Goal: Book appointment/travel/reservation

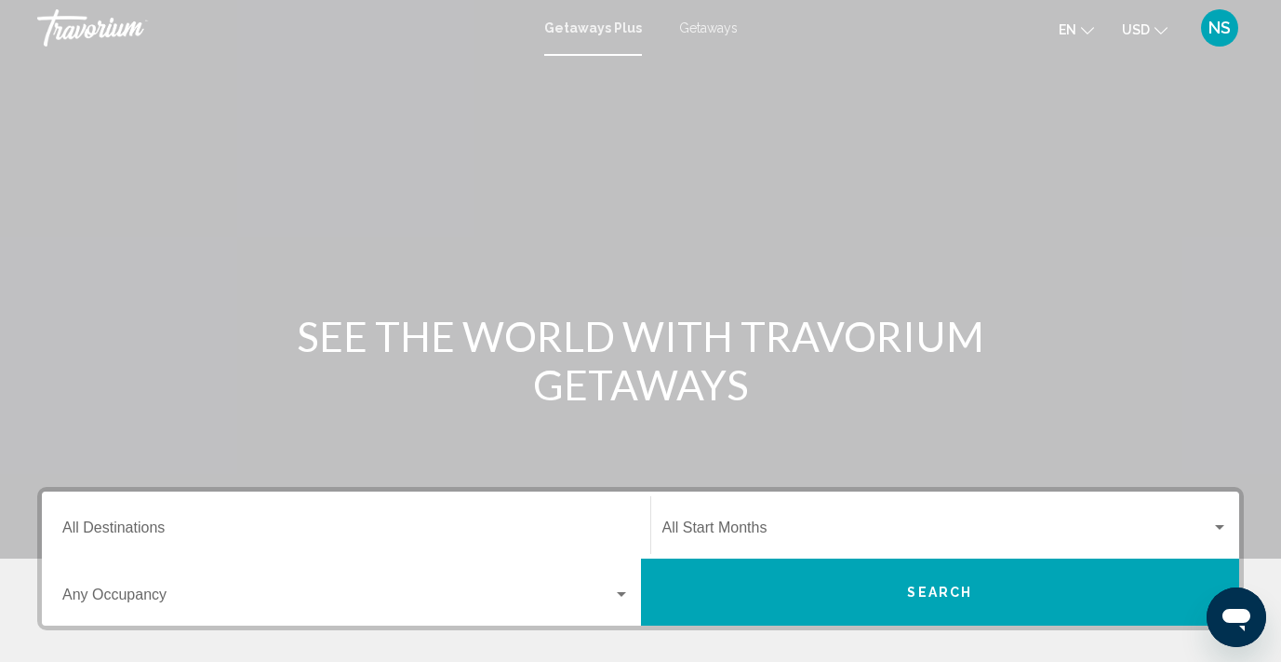
click at [705, 25] on span "Getaways" at bounding box center [708, 27] width 59 height 15
click at [140, 521] on div "Destination All Destinations" at bounding box center [346, 525] width 568 height 59
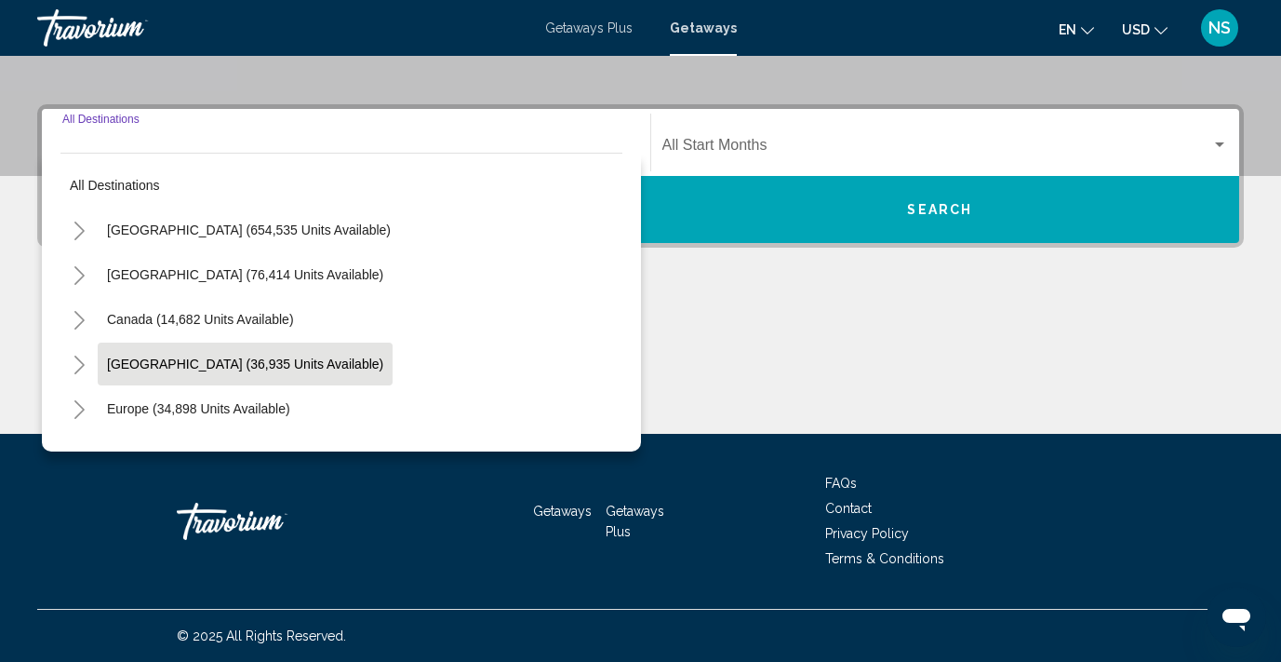
scroll to position [32, 0]
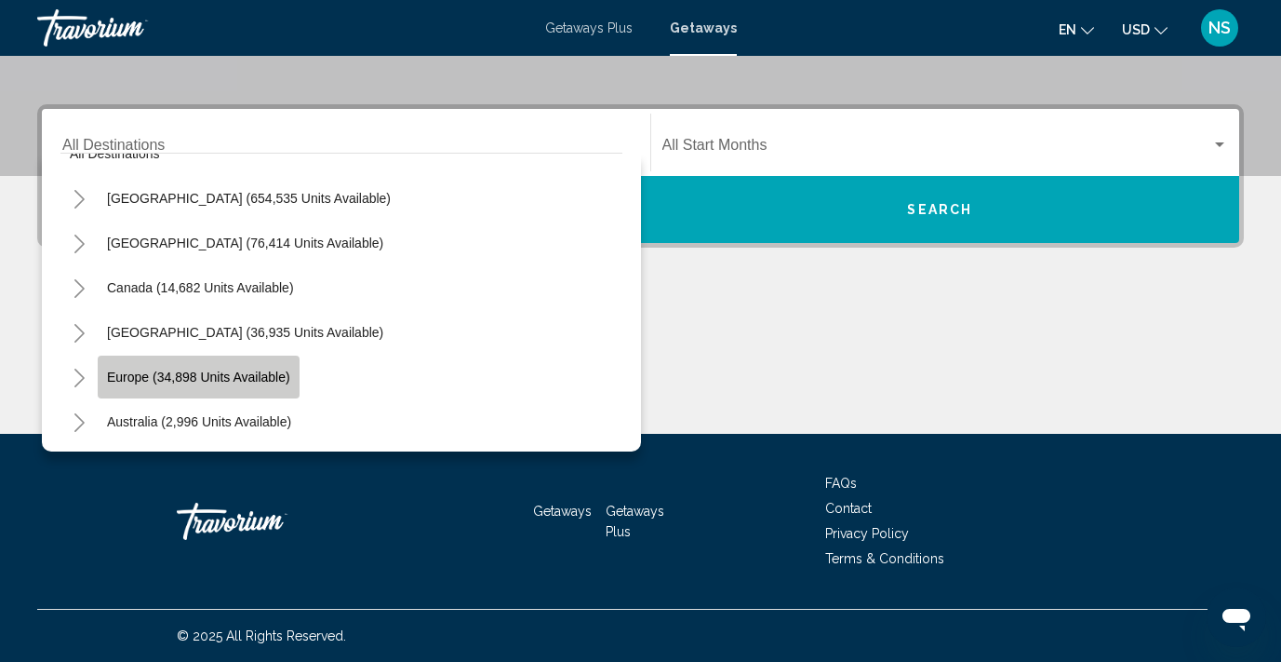
click at [226, 372] on span "Europe (34,898 units available)" at bounding box center [198, 376] width 183 height 15
type input "**********"
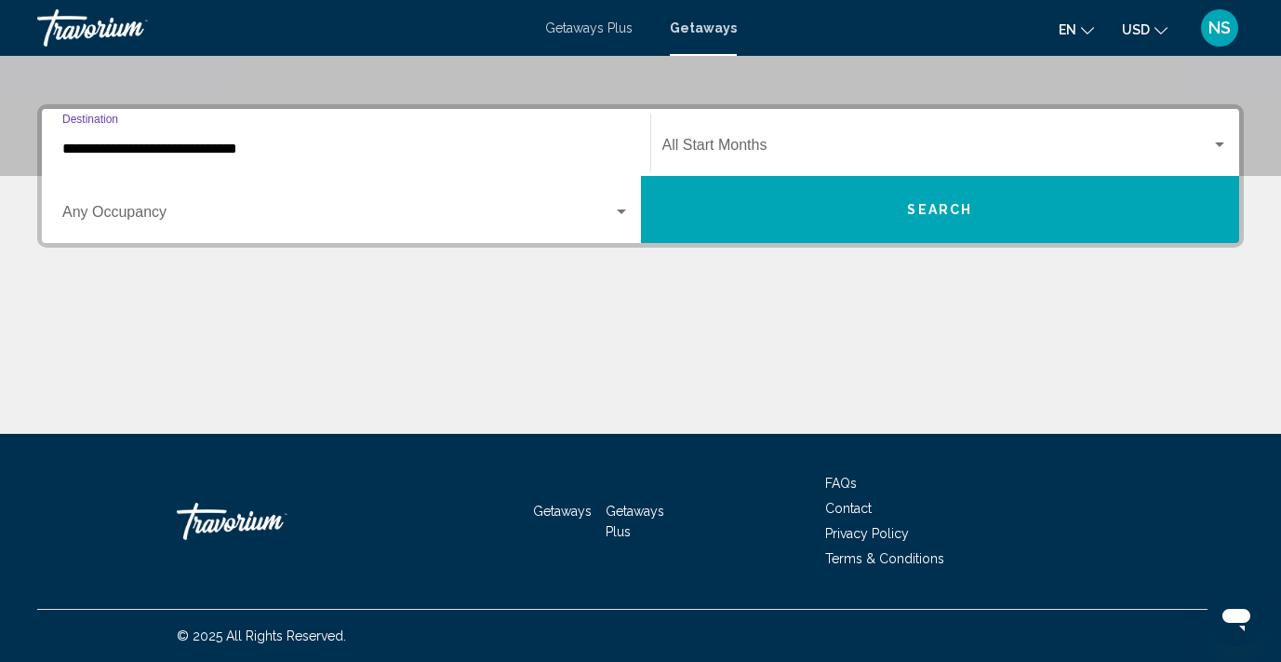
click at [222, 212] on span "Search widget" at bounding box center [337, 216] width 551 height 17
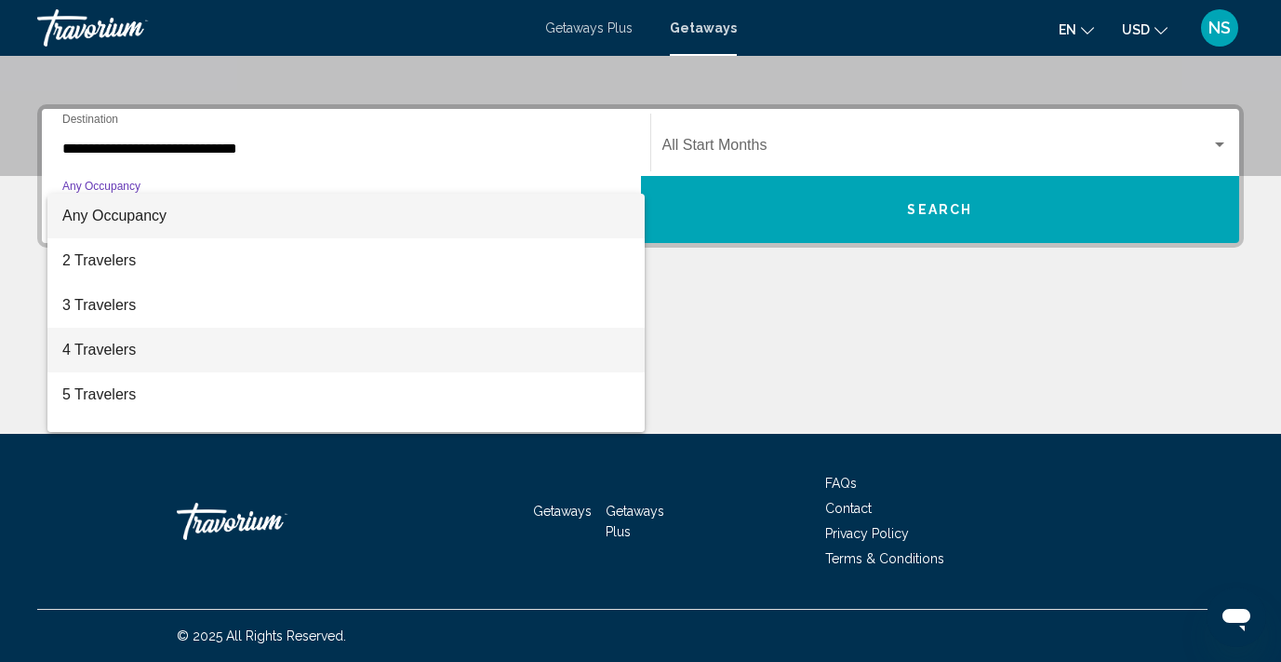
click at [141, 355] on span "4 Travelers" at bounding box center [346, 350] width 568 height 45
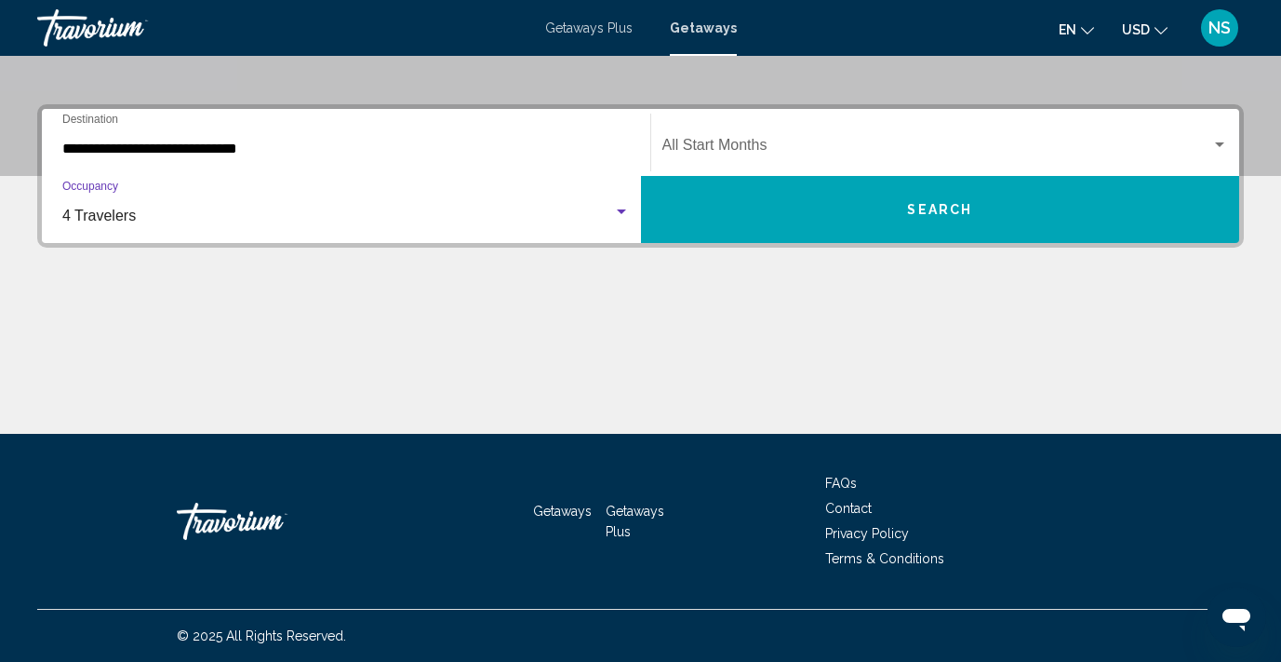
click at [758, 150] on span "Search widget" at bounding box center [938, 149] width 550 height 17
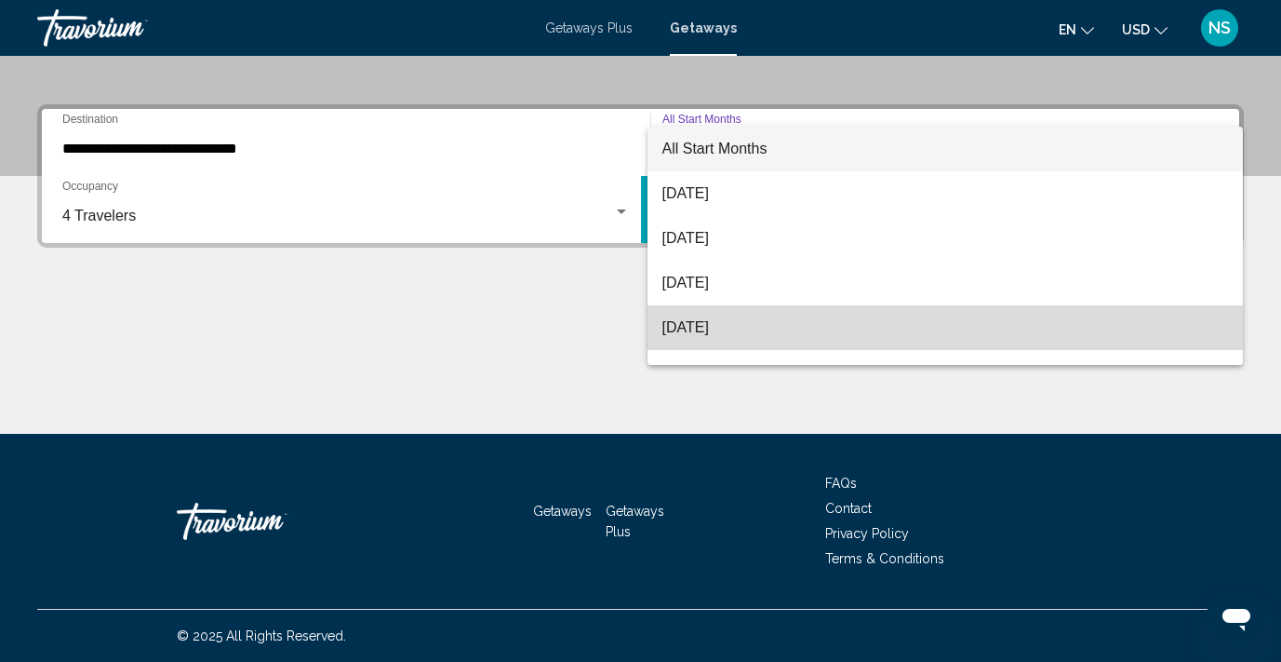
click at [730, 330] on span "[DATE]" at bounding box center [946, 327] width 567 height 45
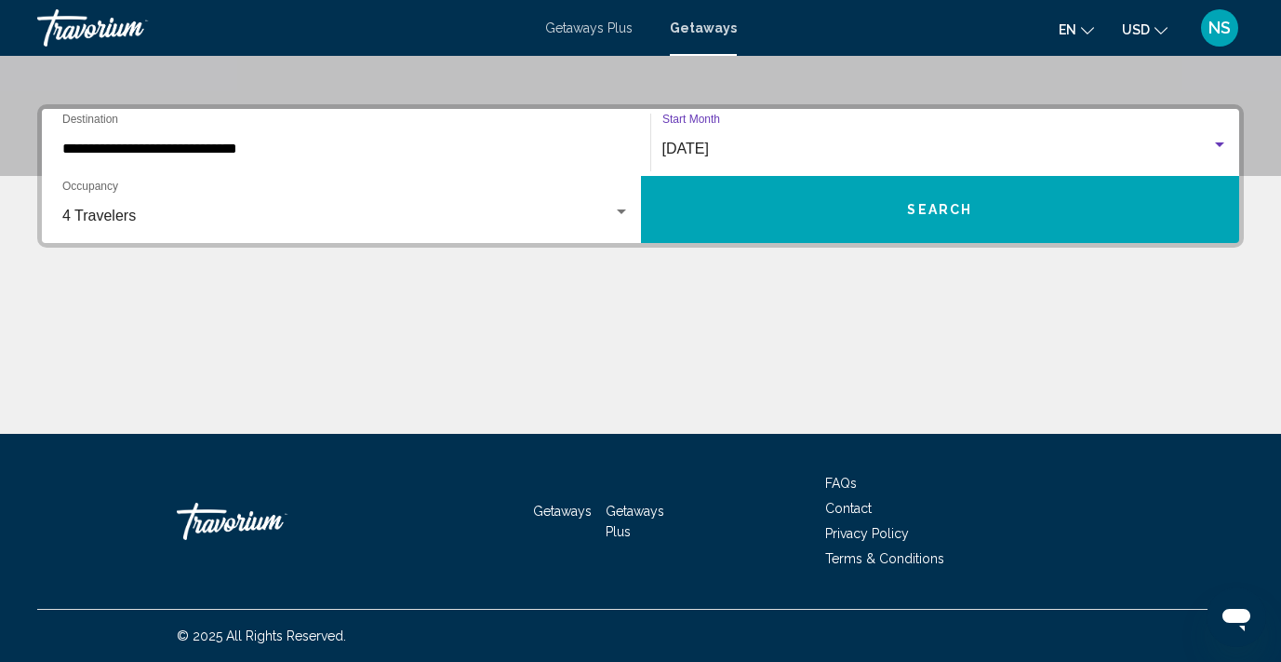
click at [830, 215] on button "Search" at bounding box center [940, 209] width 599 height 67
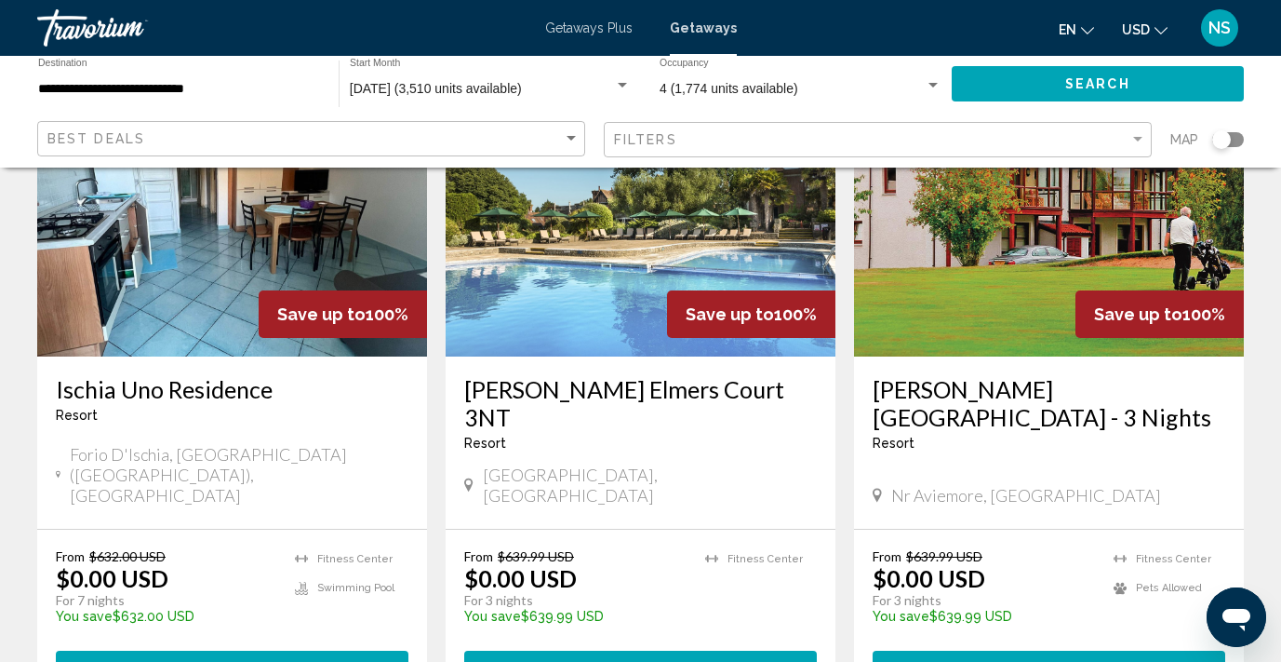
scroll to position [902, 0]
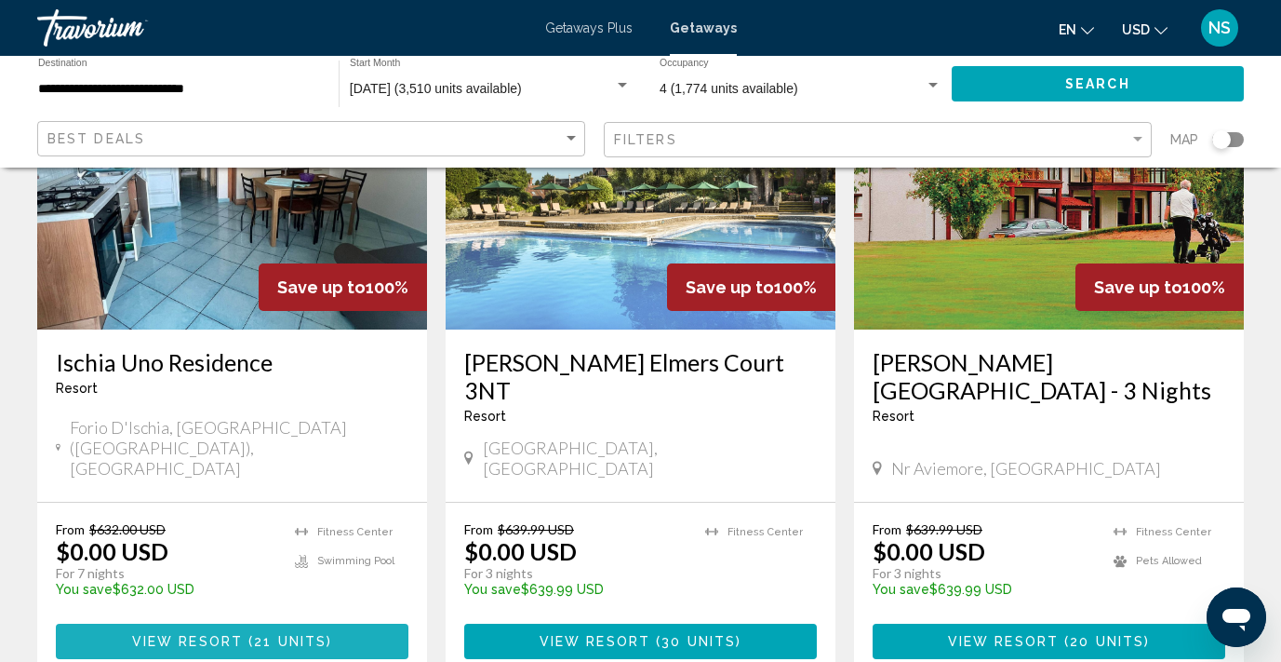
click at [231, 635] on span "View Resort" at bounding box center [187, 642] width 111 height 15
